Goal: Information Seeking & Learning: Learn about a topic

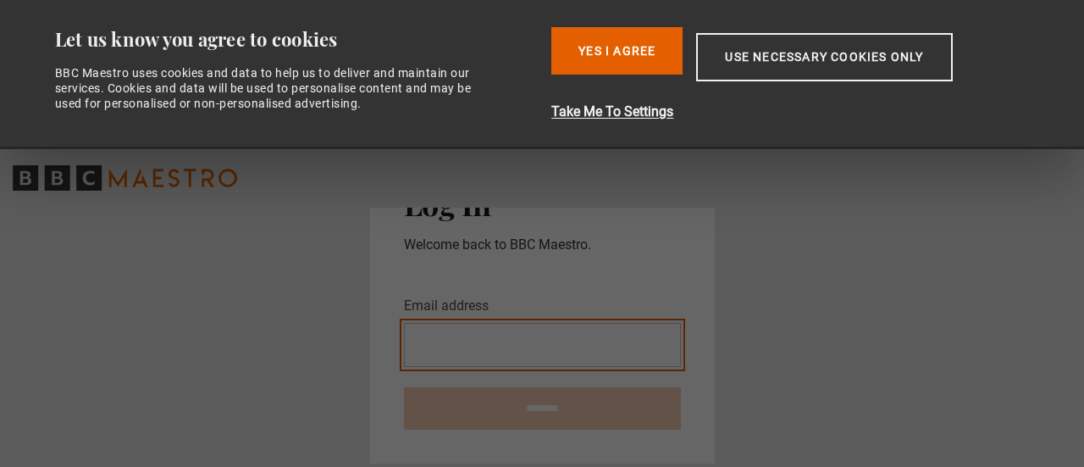
click at [452, 328] on input "Email address" at bounding box center [542, 345] width 277 height 44
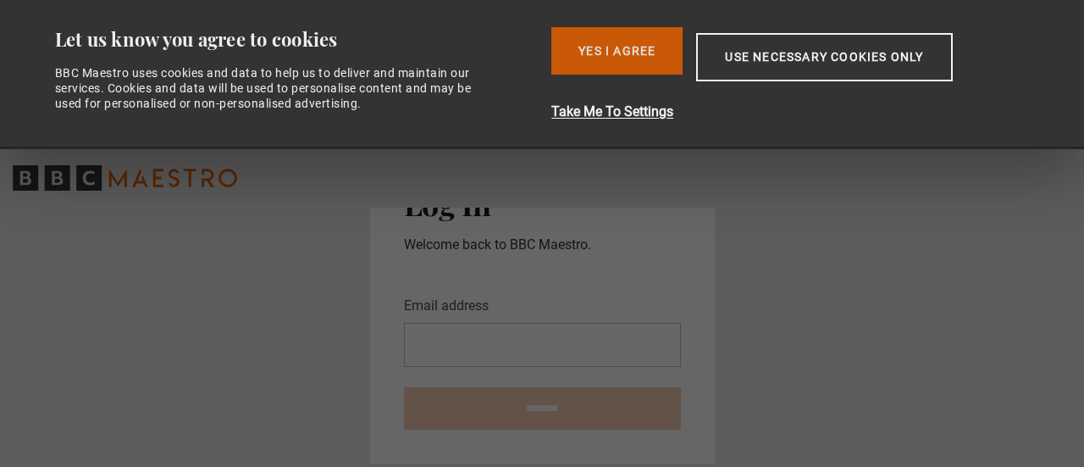
click at [553, 68] on button "Yes I Agree" at bounding box center [616, 50] width 131 height 47
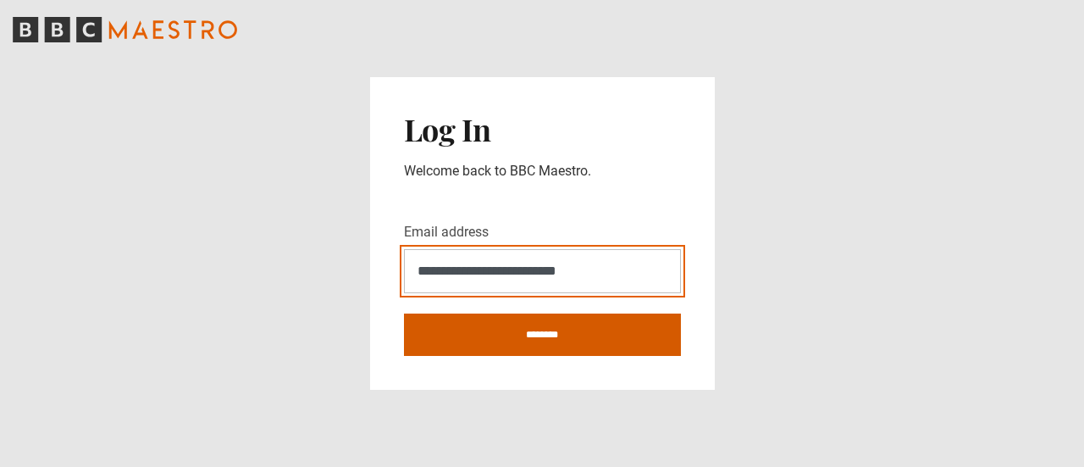
type input "**********"
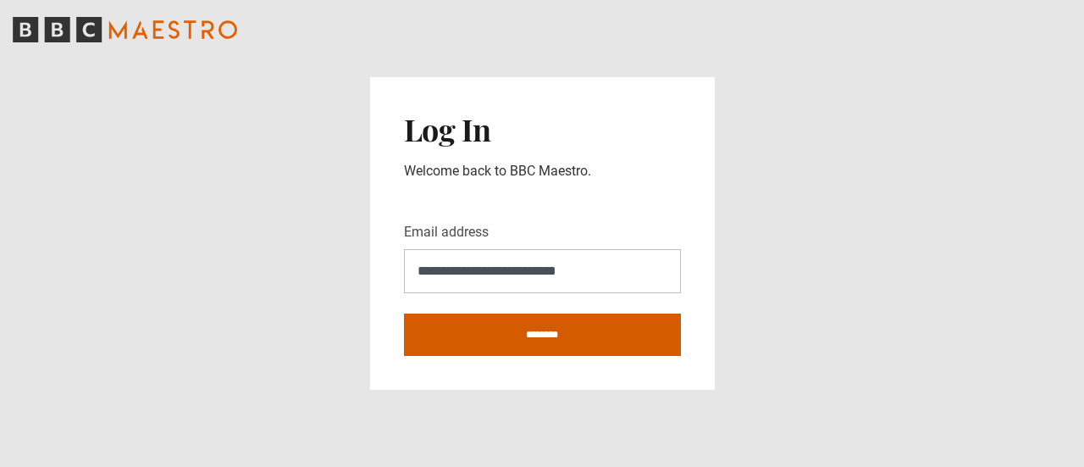
click at [473, 326] on input "********" at bounding box center [542, 334] width 277 height 42
type input "**********"
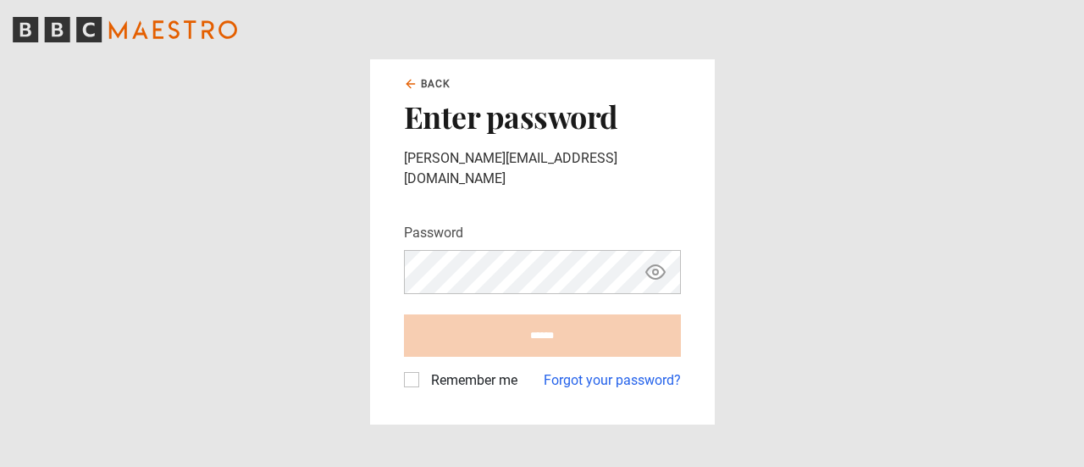
click at [472, 229] on div "Password Your password is hidden" at bounding box center [542, 258] width 277 height 71
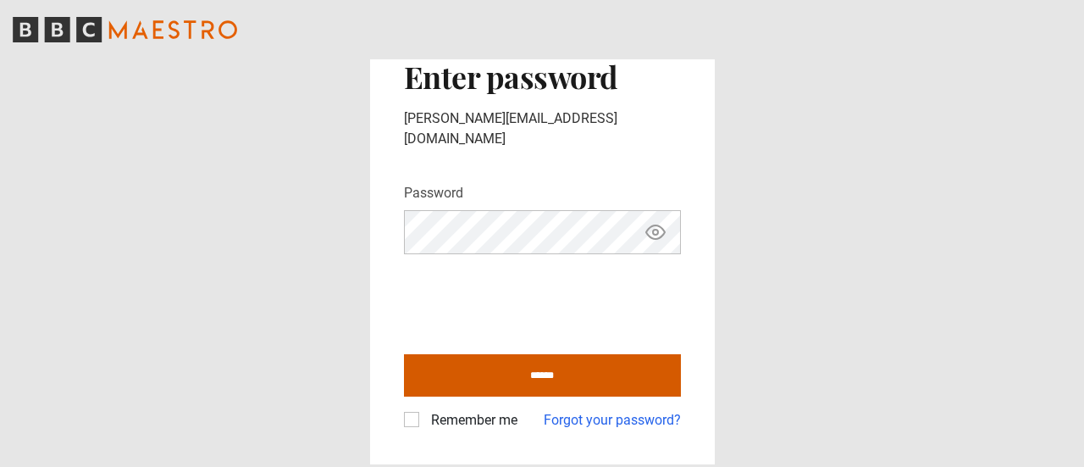
click at [480, 358] on input "******" at bounding box center [542, 375] width 277 height 42
type input "**********"
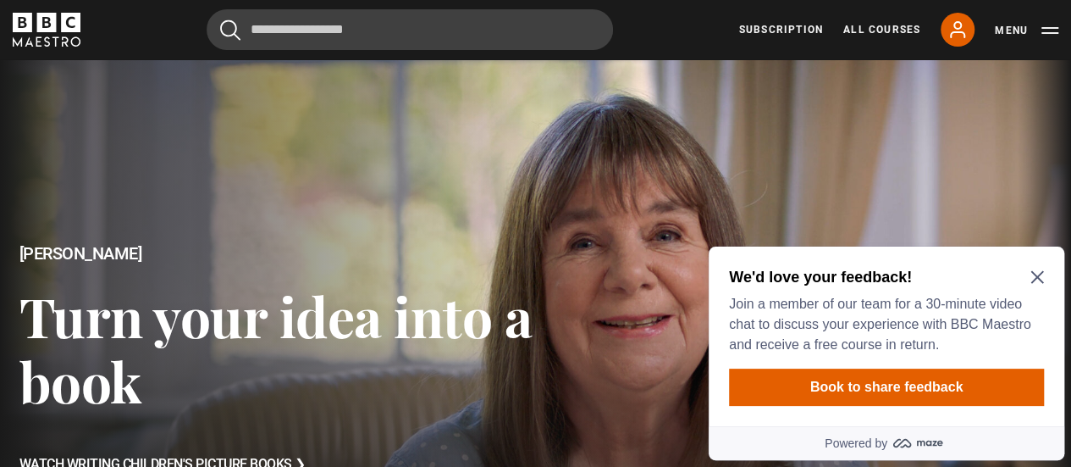
click at [1037, 279] on icon "Close Maze Prompt" at bounding box center [1038, 277] width 14 height 14
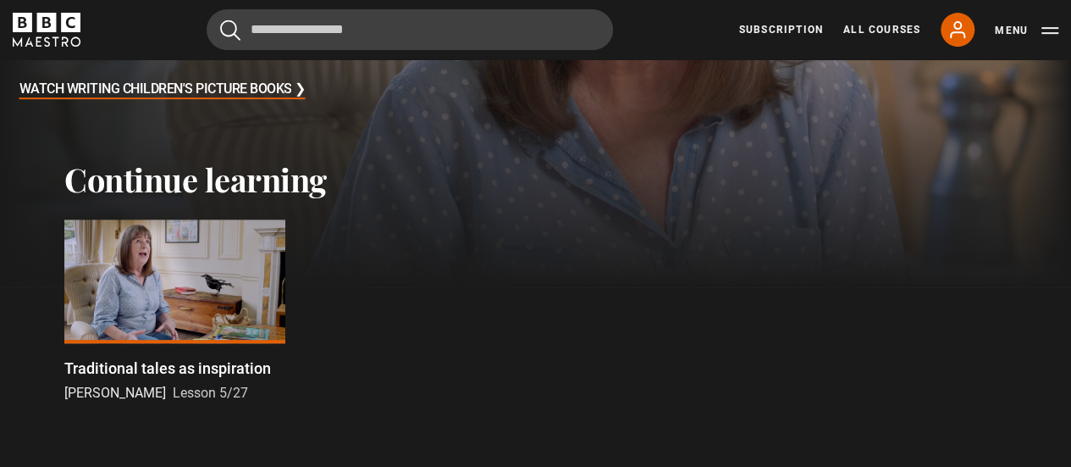
scroll to position [373, 0]
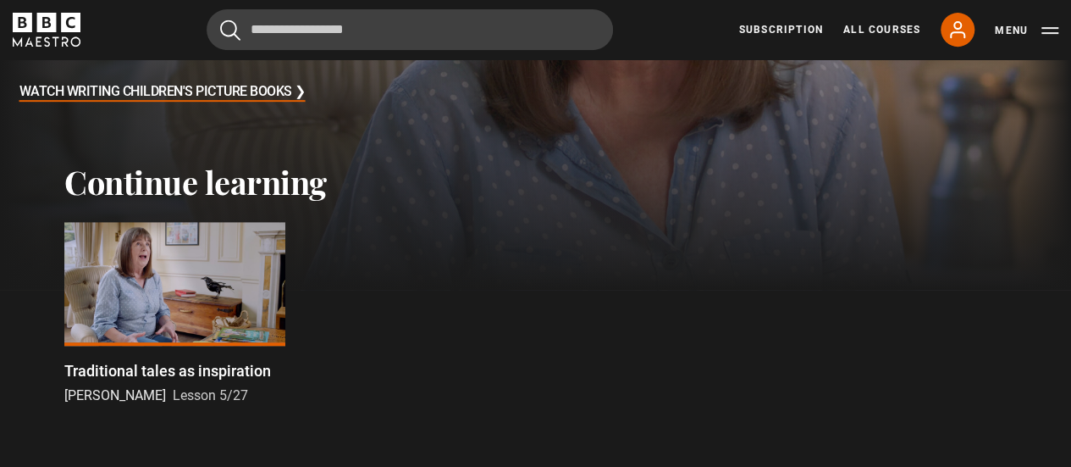
click at [131, 202] on h2 "Continue learning" at bounding box center [535, 182] width 943 height 39
drag, startPoint x: 131, startPoint y: 202, endPoint x: 119, endPoint y: 318, distance: 117.6
click at [119, 318] on div at bounding box center [174, 284] width 221 height 124
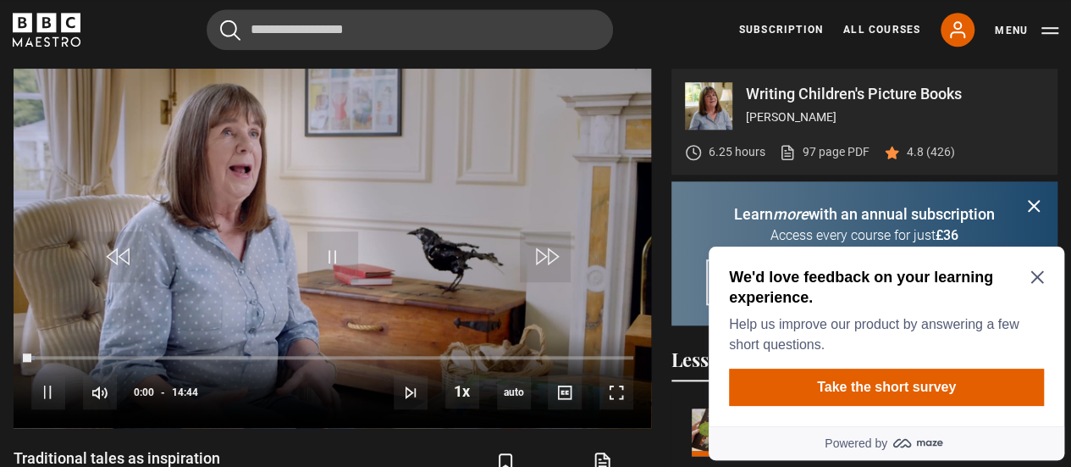
click at [1032, 207] on icon "submit" at bounding box center [1034, 206] width 10 height 10
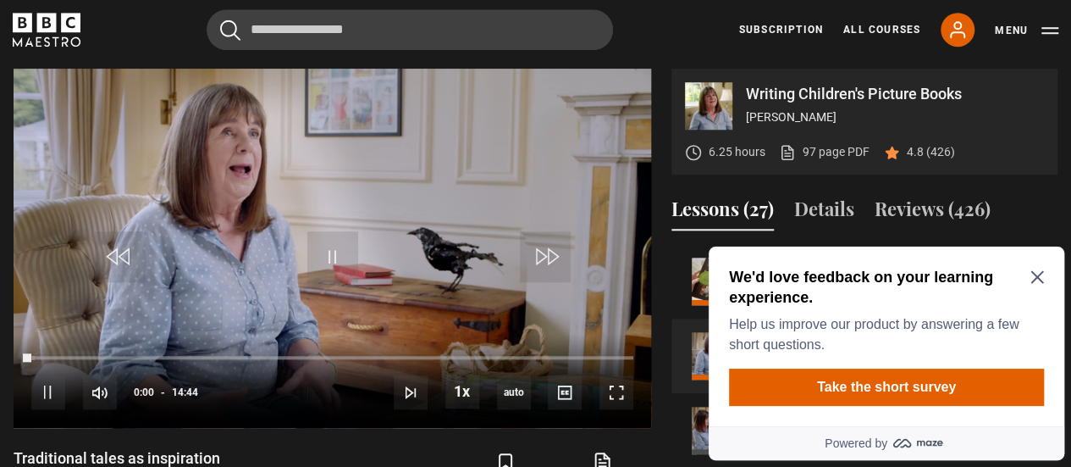
click at [1031, 281] on icon "Close Maze Prompt" at bounding box center [1038, 277] width 14 height 14
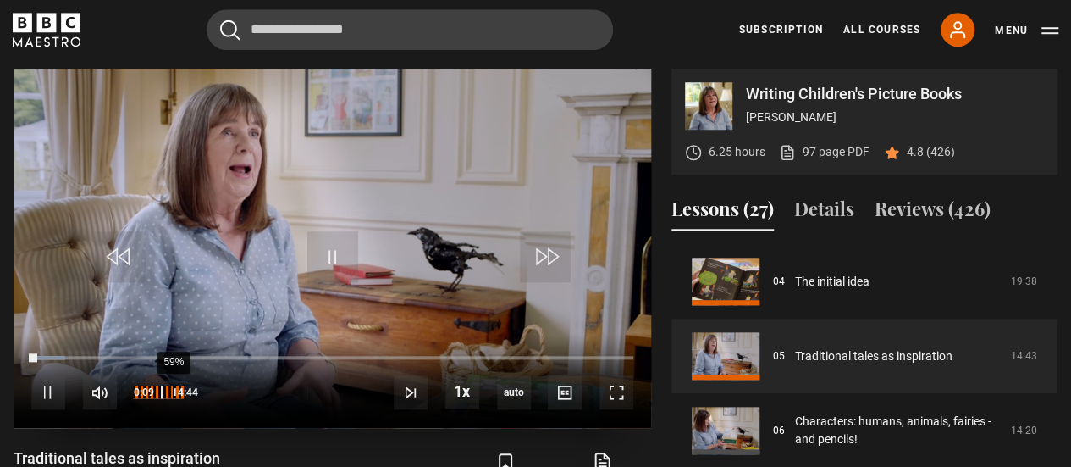
click at [165, 396] on div "59%" at bounding box center [158, 391] width 51 height 13
click at [169, 394] on div "53%" at bounding box center [169, 391] width 1 height 13
click at [41, 385] on span "Video Player" at bounding box center [48, 392] width 34 height 34
click at [325, 252] on span "Video Player" at bounding box center [332, 256] width 51 height 51
click at [610, 387] on span "Video Player" at bounding box center [617, 392] width 34 height 34
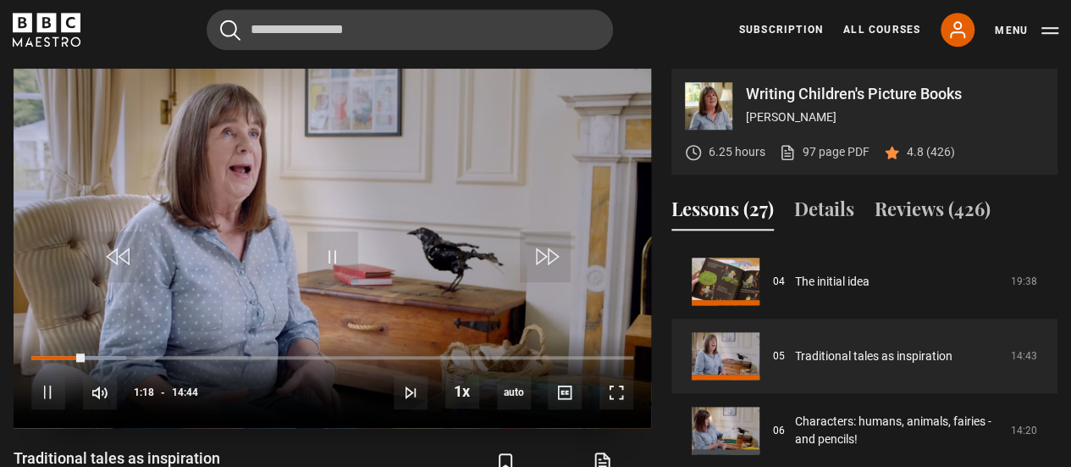
click at [402, 353] on div "10s Skip Back 10 seconds Pause 10s Skip Forward 10 seconds Loaded : 15.84% 09:1…" at bounding box center [333, 381] width 638 height 94
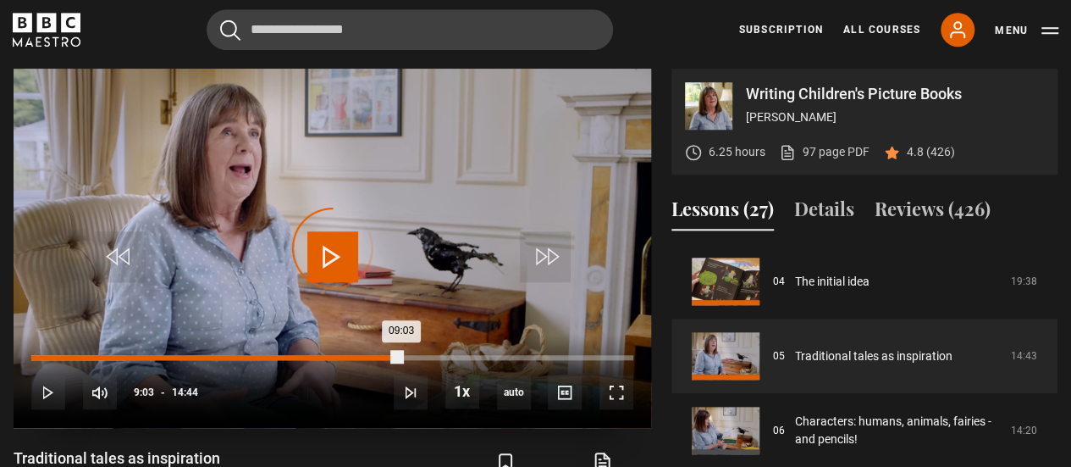
click at [401, 357] on div "Loaded : 15.84% 09:03 09:03" at bounding box center [332, 357] width 602 height 5
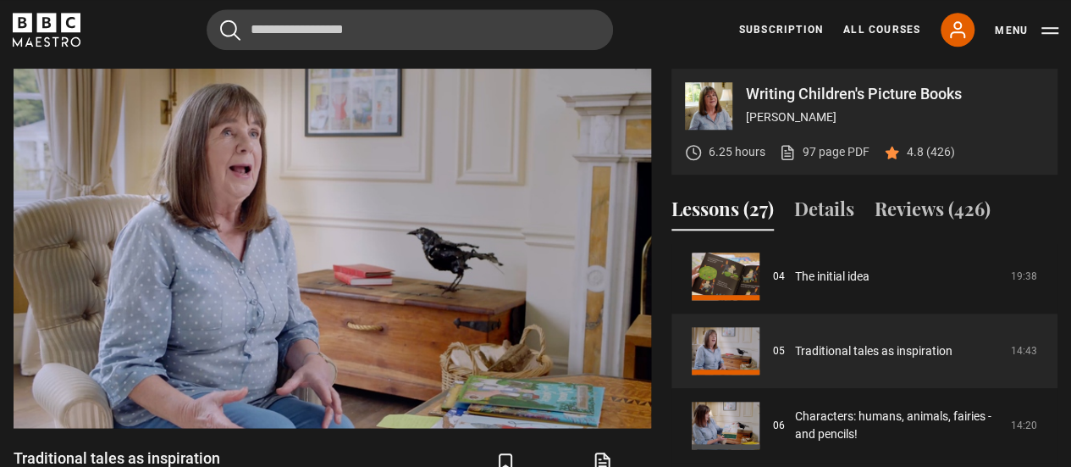
scroll to position [320, 0]
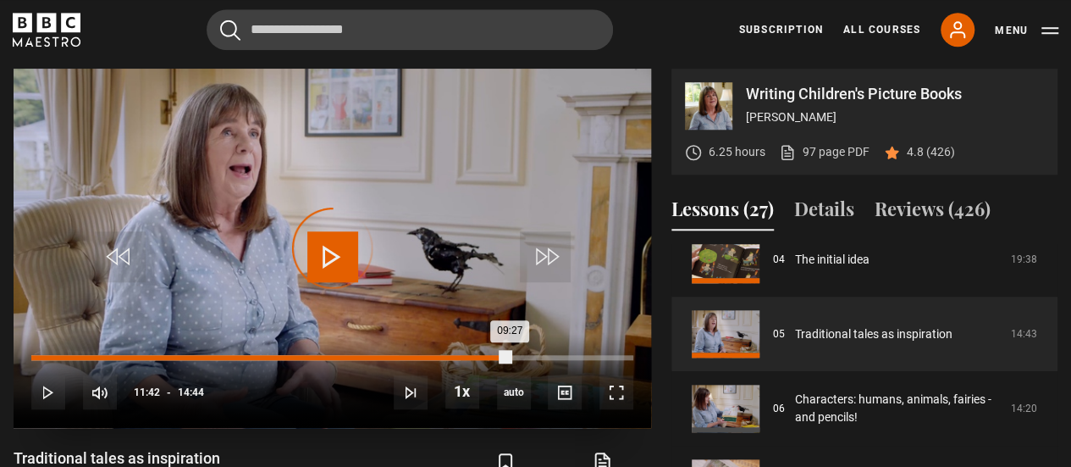
click at [510, 356] on div "Loaded : 71.27% 11:42 09:27" at bounding box center [332, 357] width 602 height 5
click at [530, 356] on div "12:12" at bounding box center [531, 357] width 3 height 5
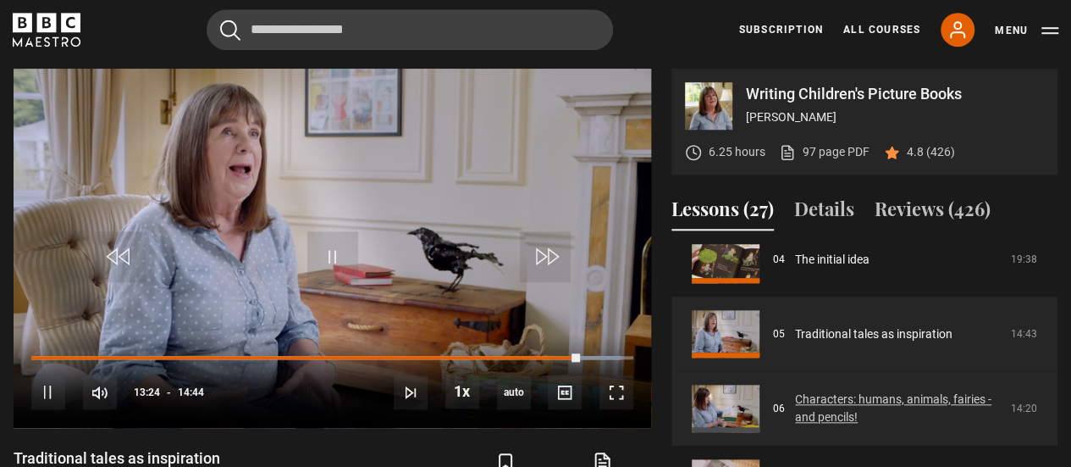
click at [846, 395] on link "Characters: humans, animals, fairies - and pencils!" at bounding box center [898, 408] width 206 height 36
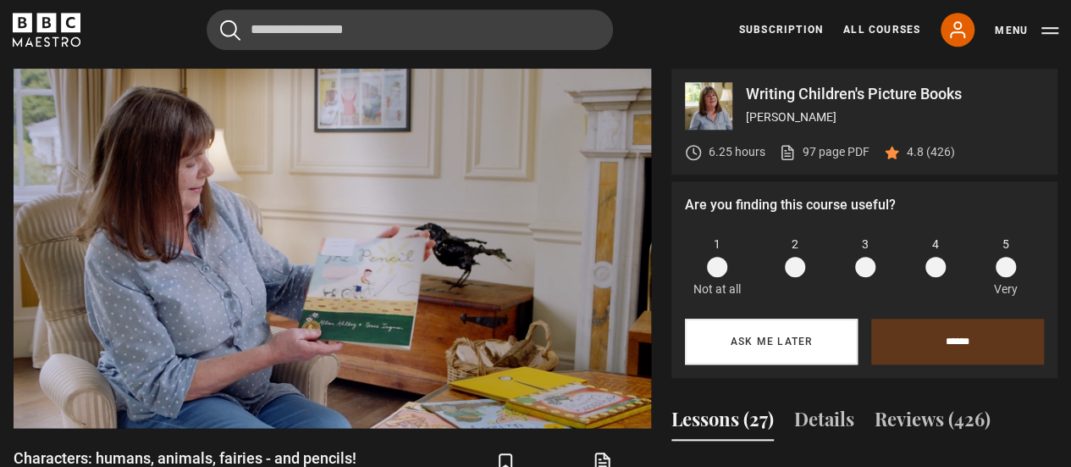
click at [783, 355] on button "Ask me later" at bounding box center [771, 341] width 173 height 46
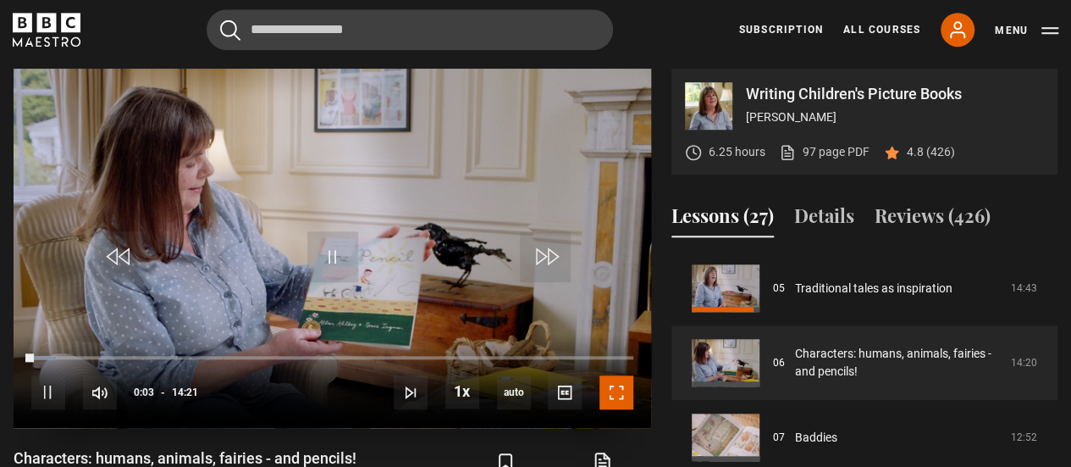
click at [630, 387] on span "Video Player" at bounding box center [617, 392] width 34 height 34
click at [614, 388] on span "Video Player" at bounding box center [617, 392] width 34 height 34
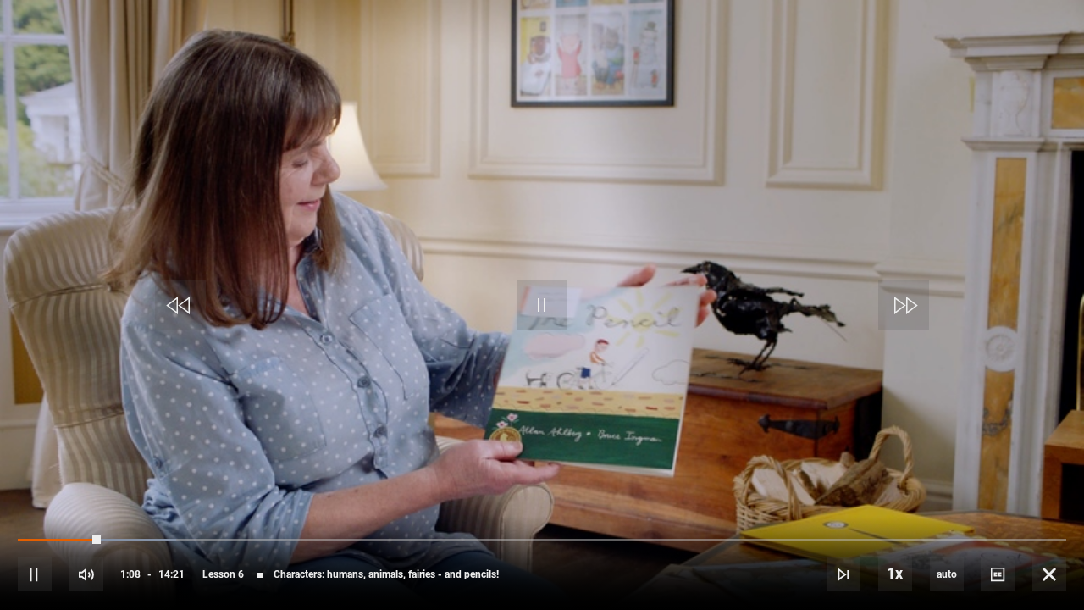
click at [1070, 466] on div "10s Skip Back 10 seconds Pause 10s Skip Forward 10 seconds Loaded : 15.10% 14:1…" at bounding box center [542, 563] width 1084 height 94
click at [1070, 466] on div "10s Skip Back 10 seconds Pause 10s Skip Forward 10 seconds Loaded : 15.68% 14:1…" at bounding box center [542, 563] width 1084 height 94
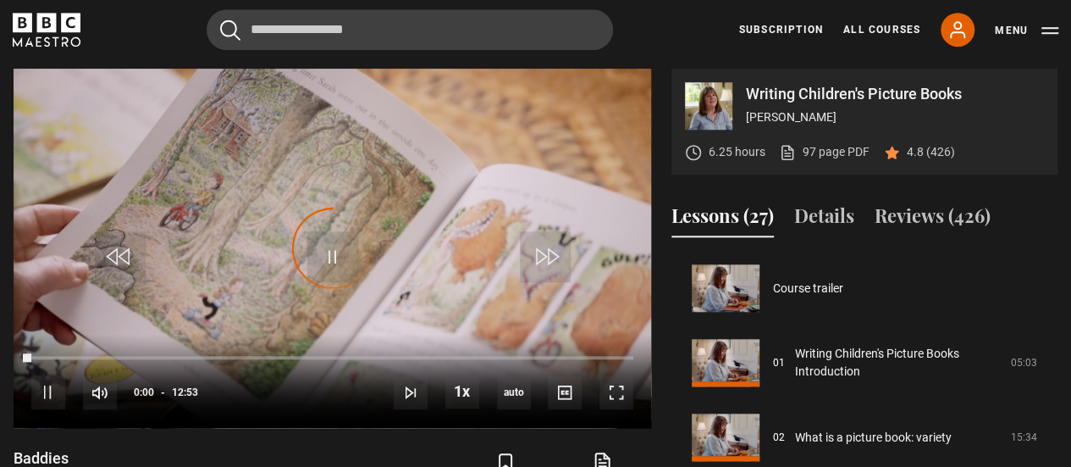
scroll to position [447, 0]
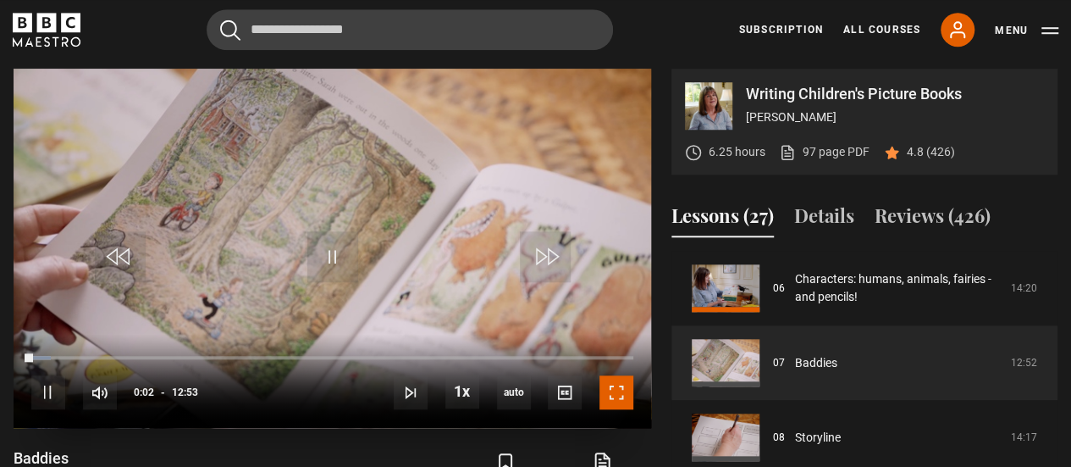
click at [625, 404] on span "Video Player" at bounding box center [617, 392] width 34 height 34
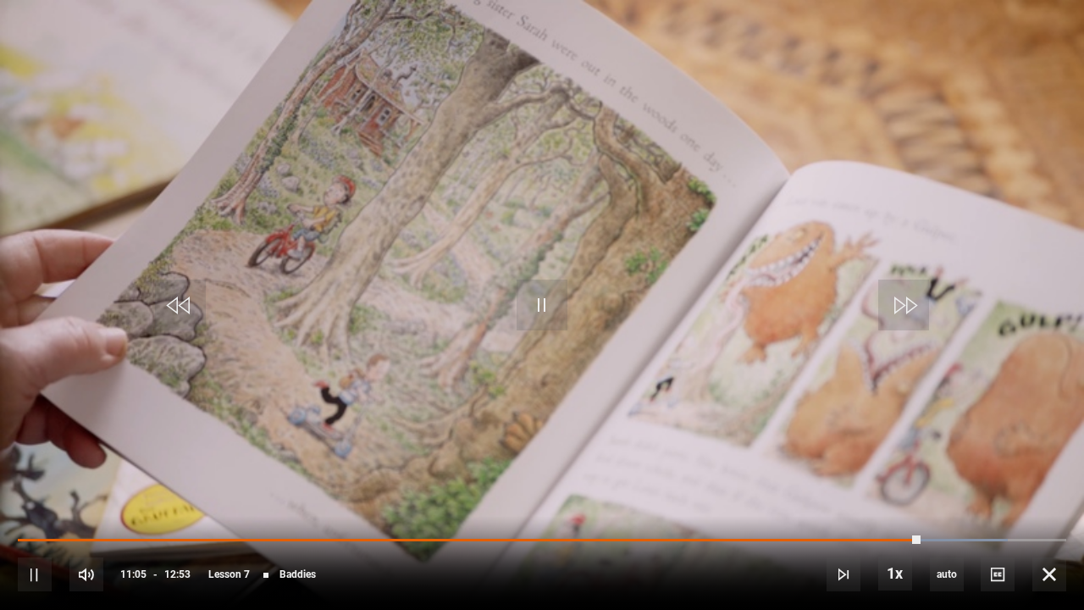
click at [1061, 432] on video "Video Player" at bounding box center [542, 305] width 1084 height 610
click at [529, 273] on video "Video Player" at bounding box center [542, 305] width 1084 height 610
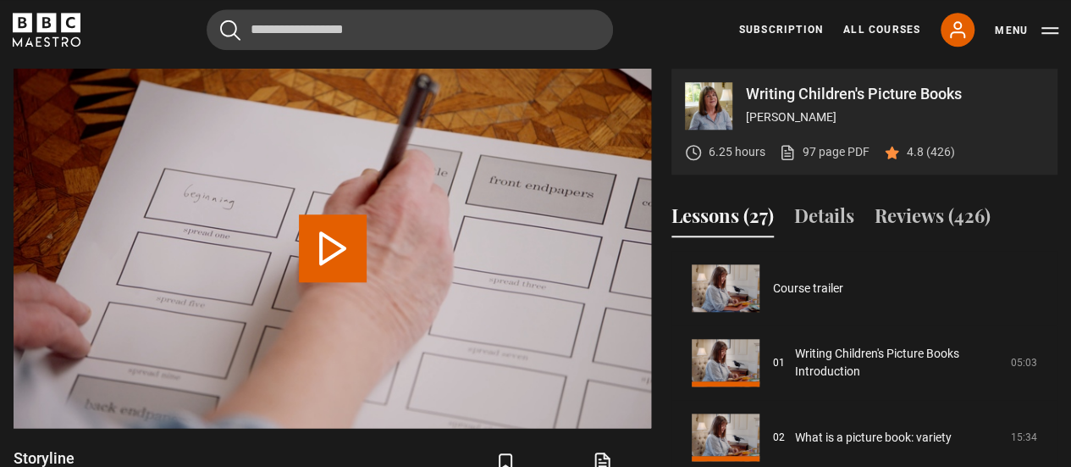
scroll to position [522, 0]
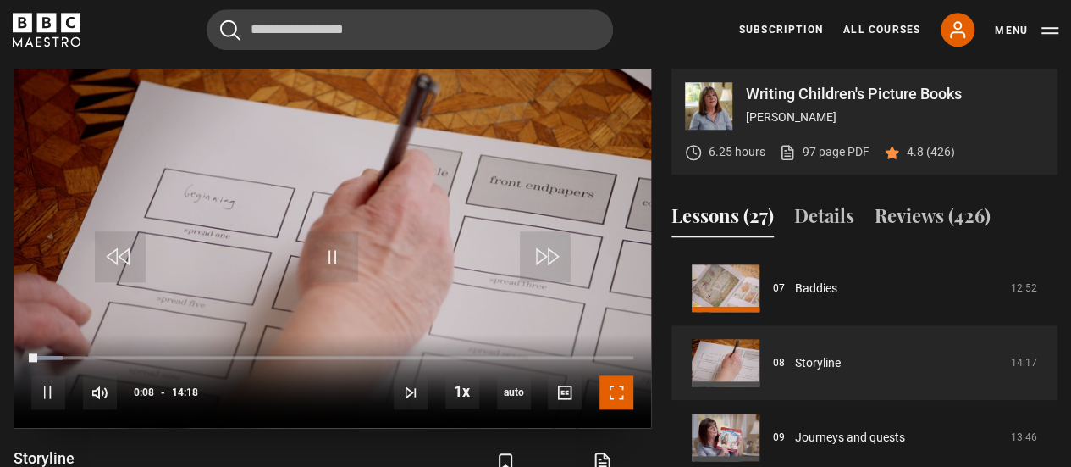
click at [625, 393] on span "Video Player" at bounding box center [617, 392] width 34 height 34
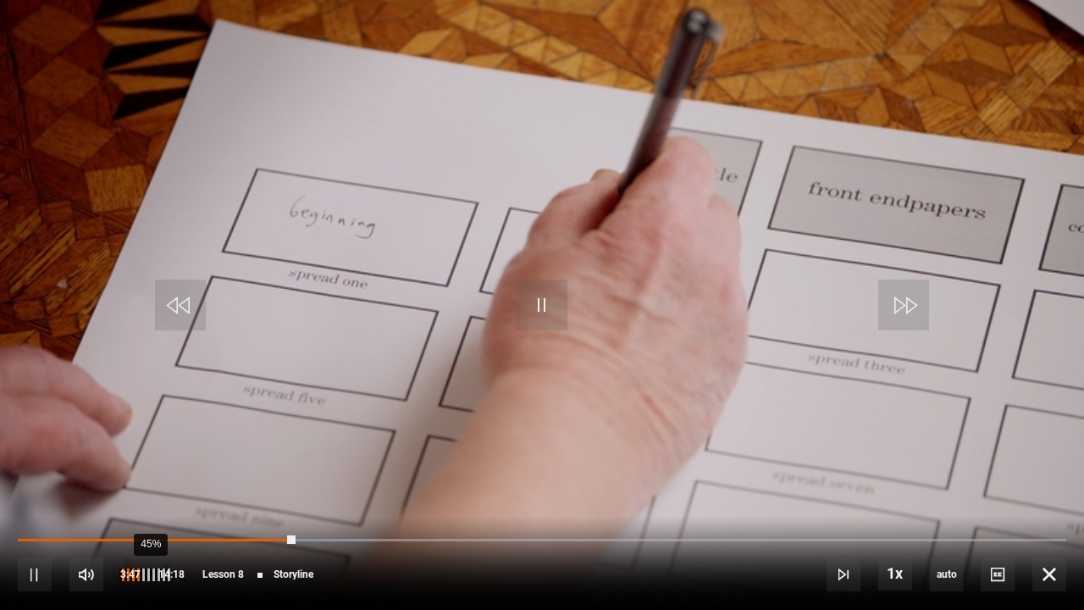
click at [150, 466] on div "45%" at bounding box center [150, 574] width 1 height 13
drag, startPoint x: 1083, startPoint y: 463, endPoint x: 1083, endPoint y: 66, distance: 397.2
click at [1070, 66] on video "Video Player" at bounding box center [542, 305] width 1084 height 610
click at [981, 466] on button "Captions" at bounding box center [998, 574] width 34 height 34
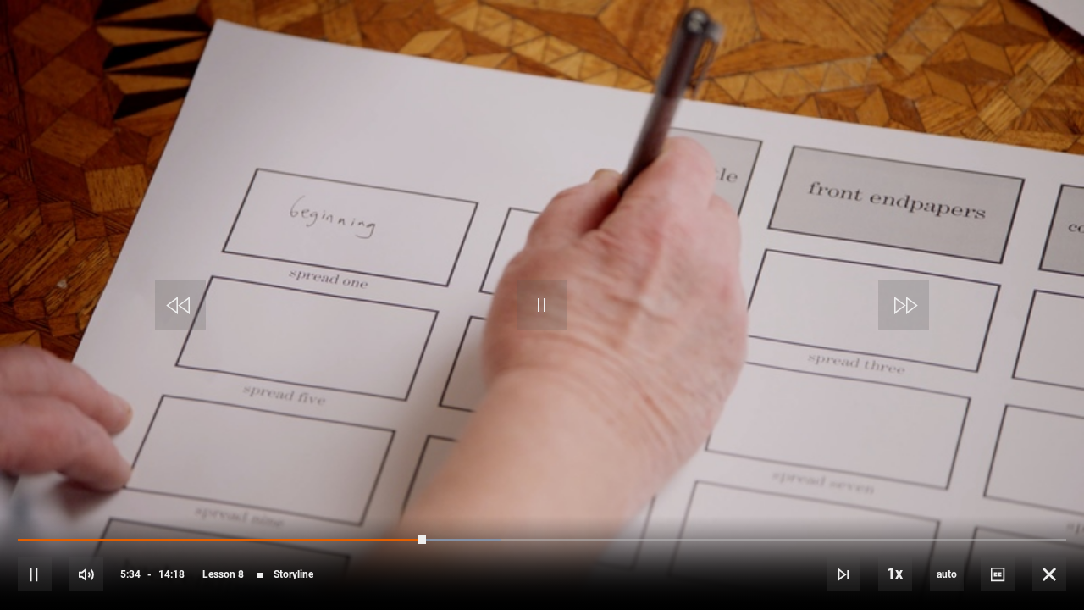
click at [987, 6] on video "Video Player" at bounding box center [542, 305] width 1084 height 610
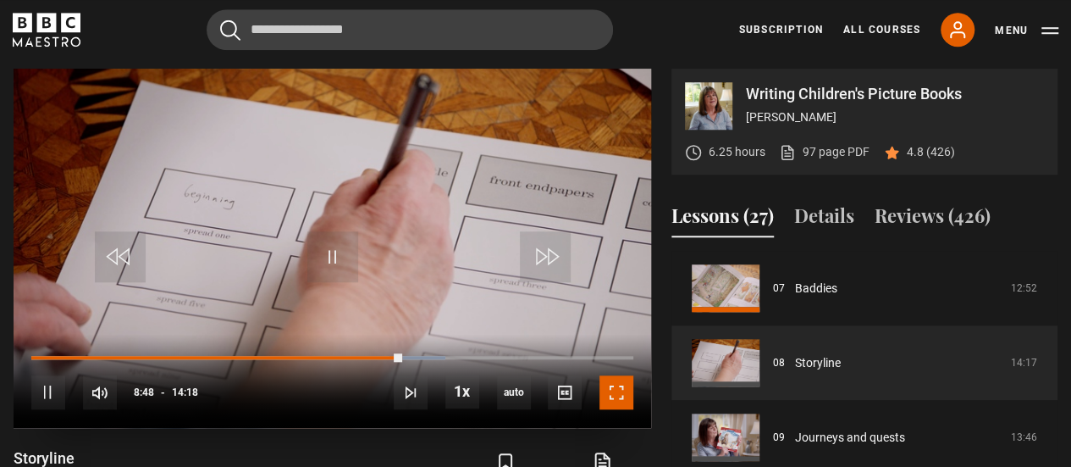
click at [618, 405] on span "Video Player" at bounding box center [617, 392] width 34 height 34
click at [621, 391] on span "Video Player" at bounding box center [617, 392] width 34 height 34
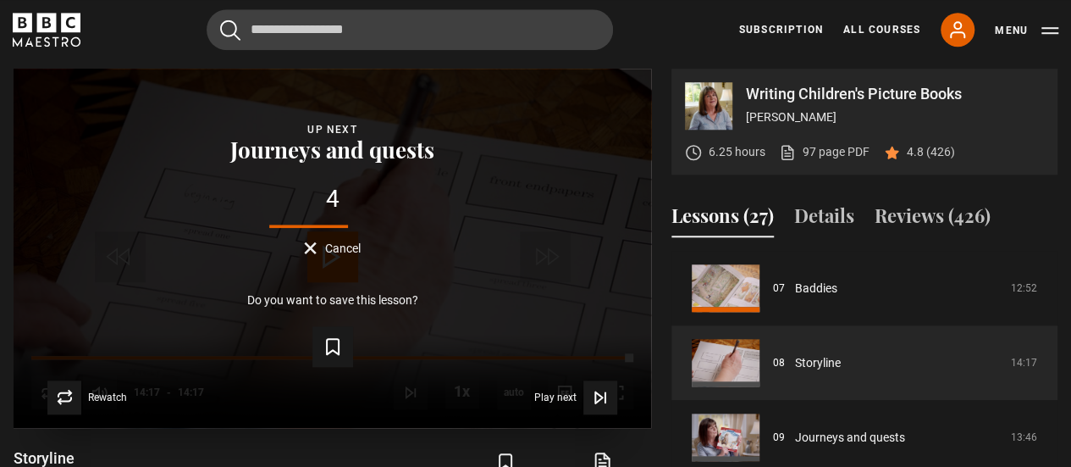
click at [311, 248] on button "Cancel" at bounding box center [332, 247] width 57 height 13
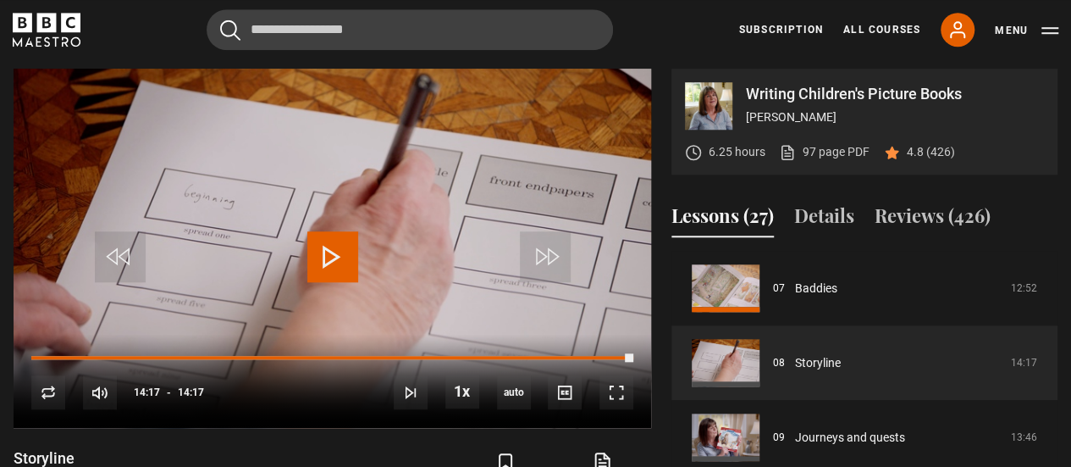
drag, startPoint x: 1058, startPoint y: 359, endPoint x: 1055, endPoint y: 373, distance: 14.6
click at [1055, 373] on div "Writing Children's Picture Books [PERSON_NAME] 6.25 hours 97 page PDF (opens in…" at bounding box center [535, 343] width 1071 height 548
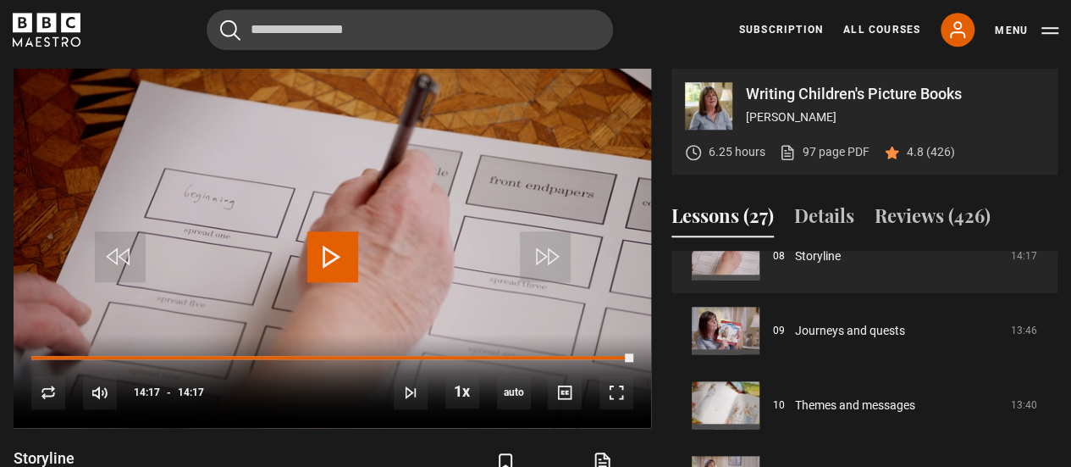
scroll to position [0, 0]
